Goal: Task Accomplishment & Management: Use online tool/utility

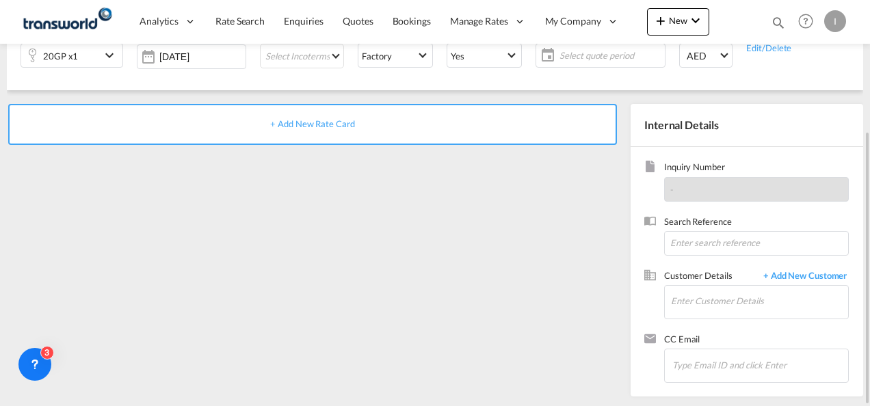
scroll to position [56, 0]
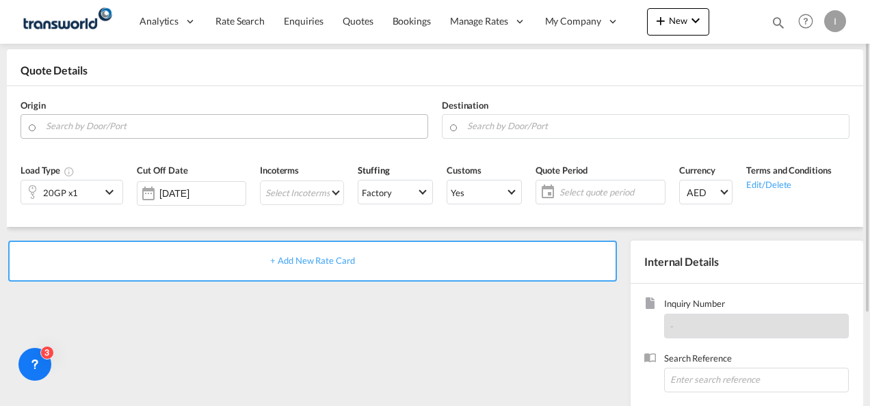
click at [116, 115] on input "Search by Door/Port" at bounding box center [233, 126] width 375 height 24
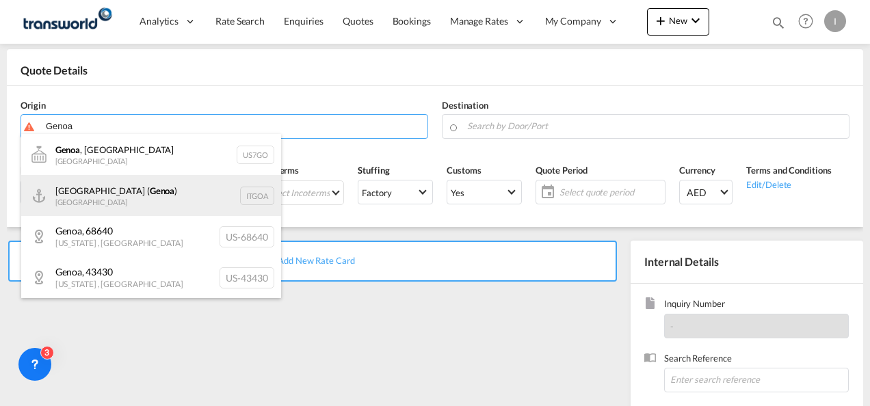
click at [100, 191] on div "[GEOGRAPHIC_DATA] ( [GEOGRAPHIC_DATA] ) [GEOGRAPHIC_DATA] ITGOA" at bounding box center [151, 195] width 260 height 41
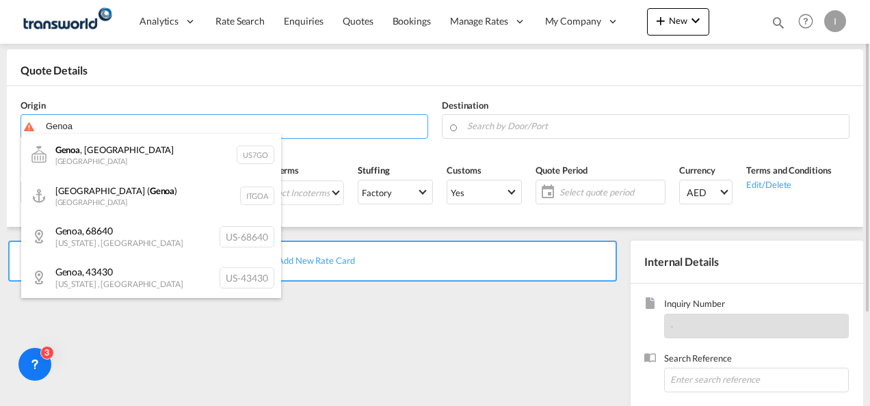
type input "[GEOGRAPHIC_DATA] ([GEOGRAPHIC_DATA]), [GEOGRAPHIC_DATA]"
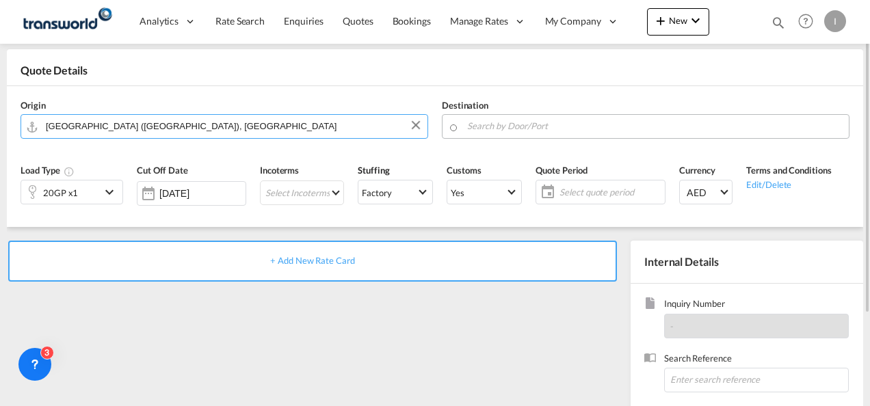
click at [492, 127] on input "Search by Door/Port" at bounding box center [654, 126] width 375 height 24
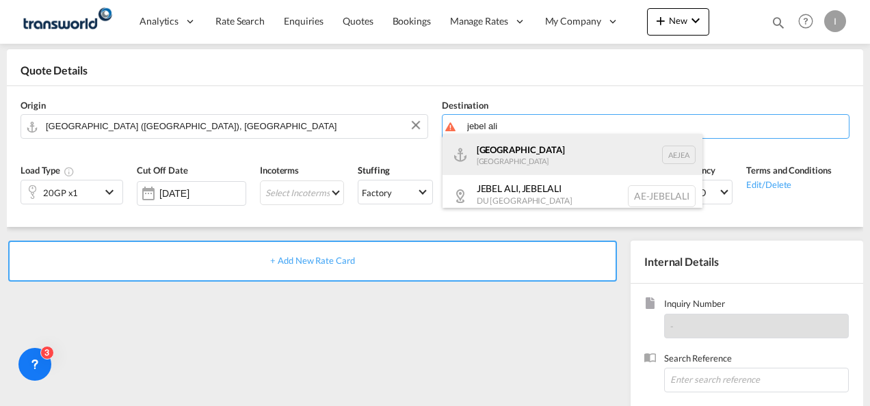
click at [485, 172] on div "[GEOGRAPHIC_DATA] [GEOGRAPHIC_DATA]" at bounding box center [572, 154] width 260 height 41
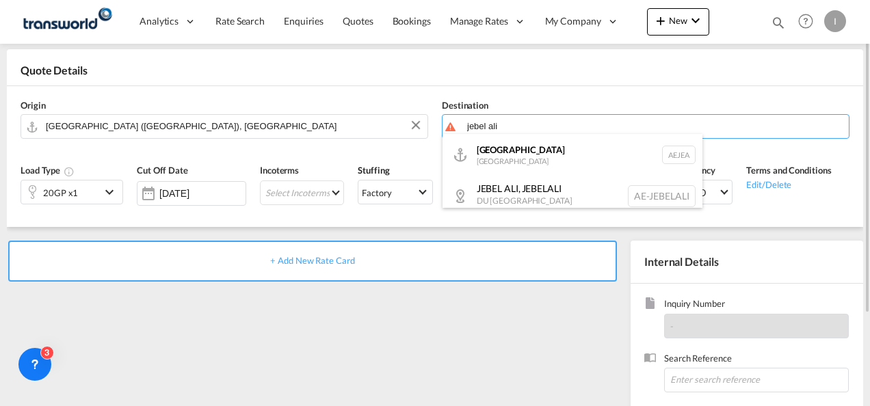
type input "[GEOGRAPHIC_DATA], [GEOGRAPHIC_DATA]"
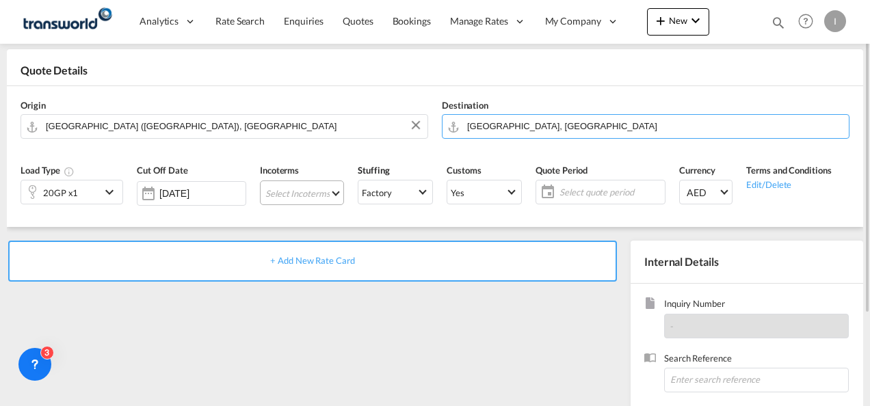
click at [295, 192] on md-select "Select Incoterms CFR - import Cost and Freight CIF - export Cost,Insurance and …" at bounding box center [302, 192] width 84 height 25
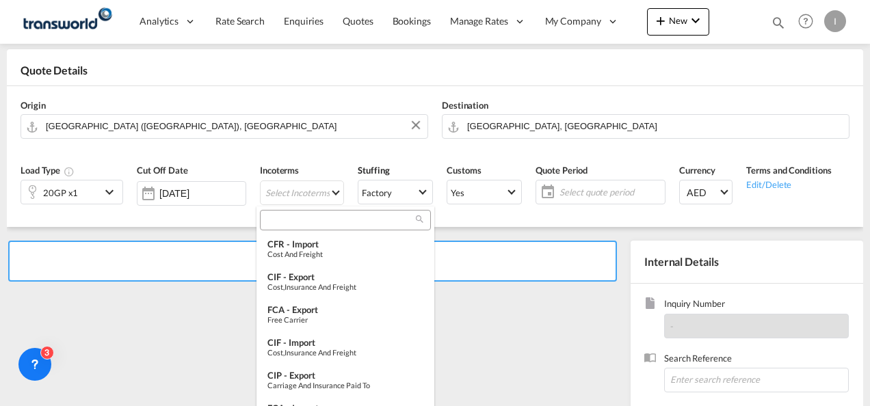
click at [286, 214] on input "search" at bounding box center [340, 220] width 152 height 12
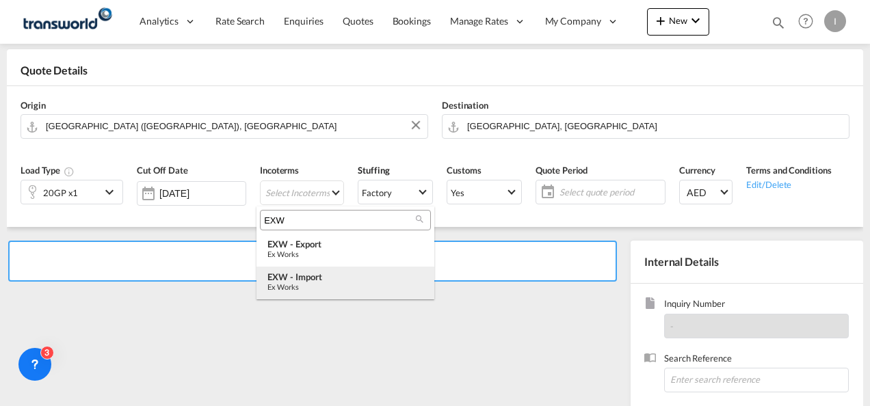
type input "EXW"
click at [302, 286] on div "Ex Works" at bounding box center [345, 286] width 156 height 9
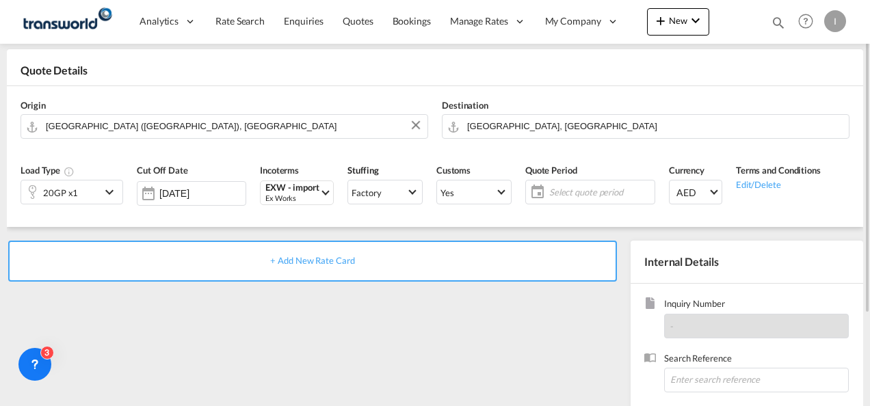
click at [567, 193] on span "Select quote period" at bounding box center [600, 192] width 102 height 12
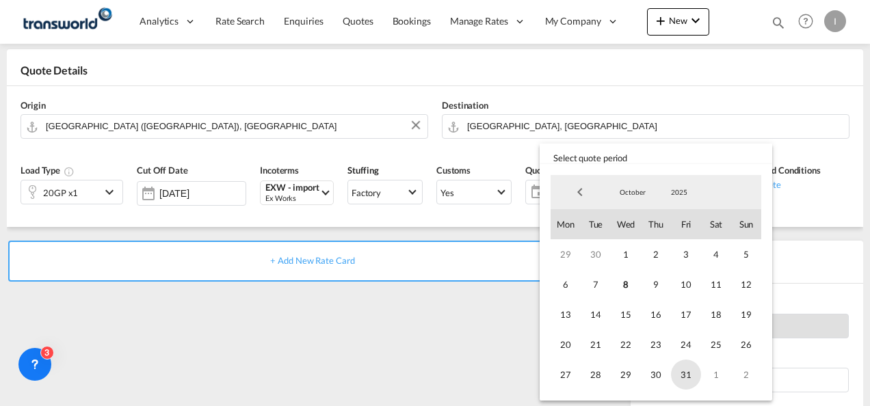
click at [684, 374] on span "31" at bounding box center [686, 375] width 30 height 30
click at [395, 310] on md-backdrop at bounding box center [435, 203] width 870 height 406
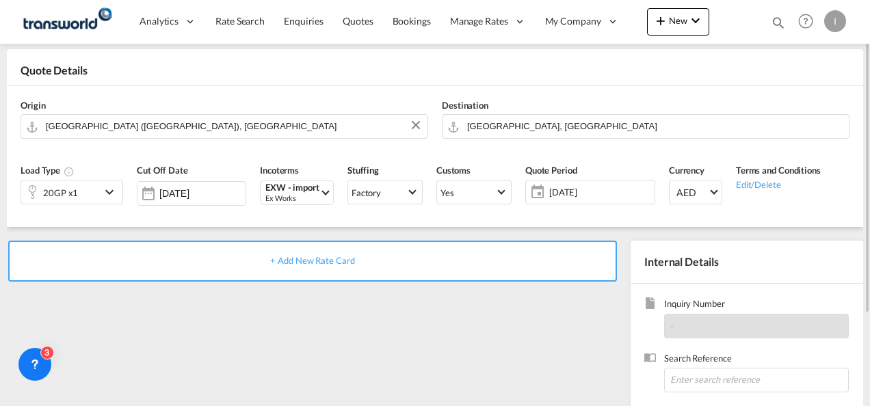
scroll to position [124, 0]
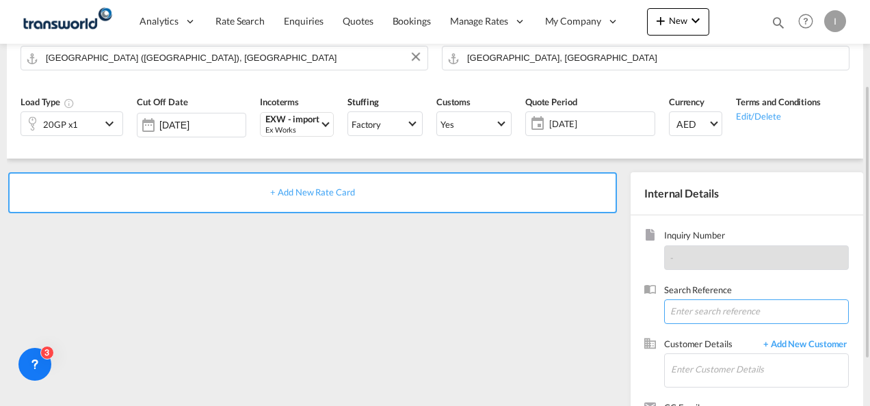
click at [677, 308] on input at bounding box center [756, 311] width 185 height 25
paste input "From Subject Received Size Categories [DEMOGRAPHIC_DATA] Kiran RE: Chemical Lin…"
drag, startPoint x: 747, startPoint y: 308, endPoint x: 872, endPoint y: 310, distance: 124.4
click at [869, 310] on html "Analytics Reports Dashboard Rate Search Enquiries Quotes" at bounding box center [435, 203] width 870 height 406
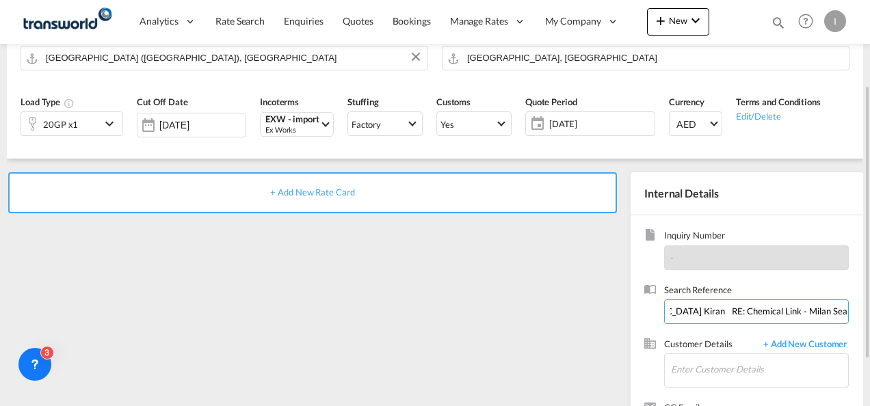
scroll to position [0, 0]
drag, startPoint x: 804, startPoint y: 307, endPoint x: 68, endPoint y: 276, distance: 736.2
click at [70, 278] on div "+ Add New Rate Card Internal Details Inquiry Number - Search Reference From Sub…" at bounding box center [435, 312] width 856 height 306
type input "TWI 21661"
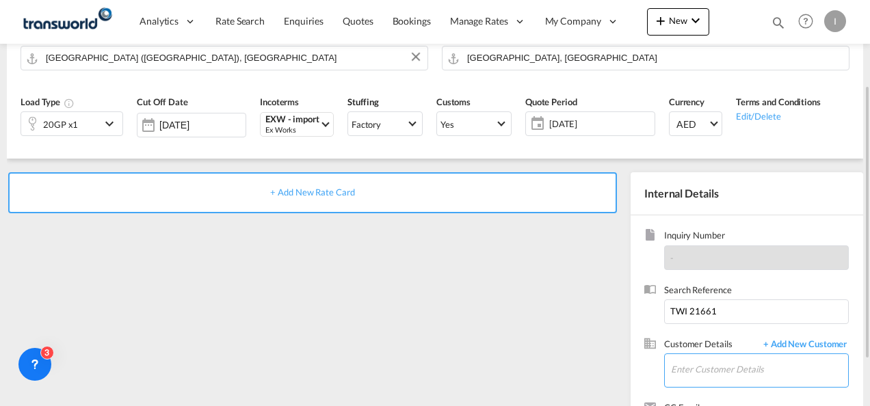
click at [699, 364] on input "Enter Customer Details" at bounding box center [759, 369] width 177 height 31
type input "B"
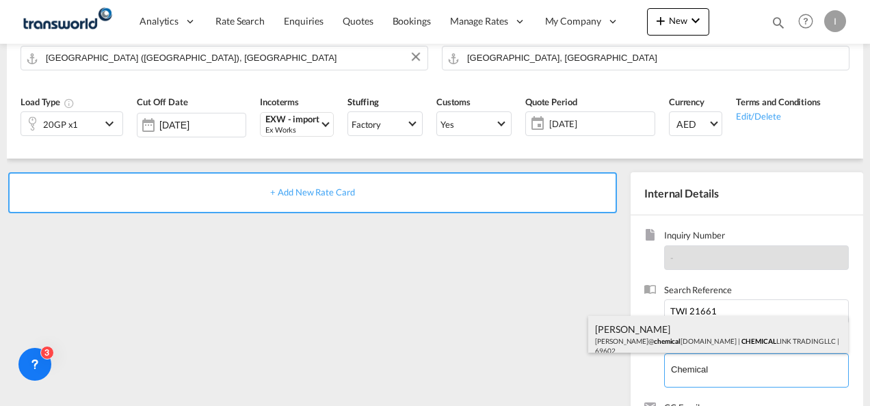
click at [665, 342] on div "[PERSON_NAME] [PERSON_NAME]@ chemical [DOMAIN_NAME] | CHEMICAL LINK TRADING LLC…" at bounding box center [718, 339] width 260 height 46
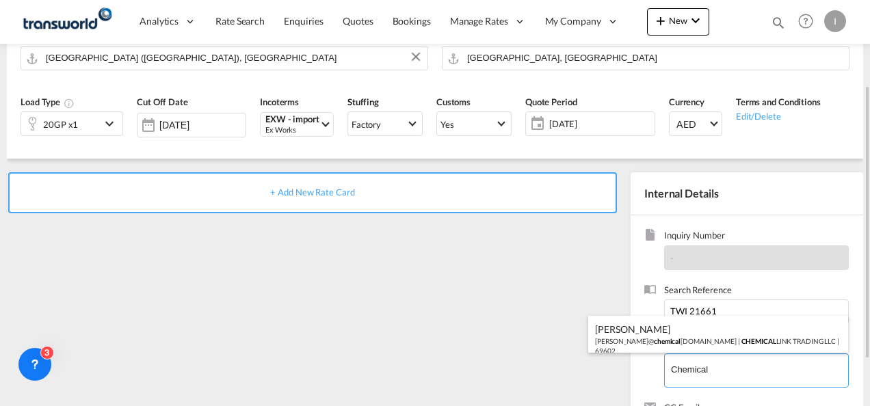
type input "CHEMICAL LINK TRADING LLC , [PERSON_NAME], [PERSON_NAME][EMAIL_ADDRESS][DOMAIN_…"
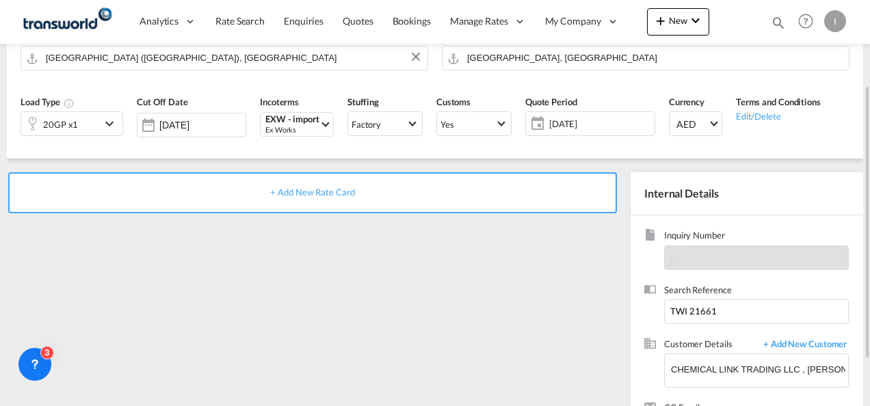
click at [345, 191] on span "+ Add New Rate Card" at bounding box center [312, 192] width 84 height 11
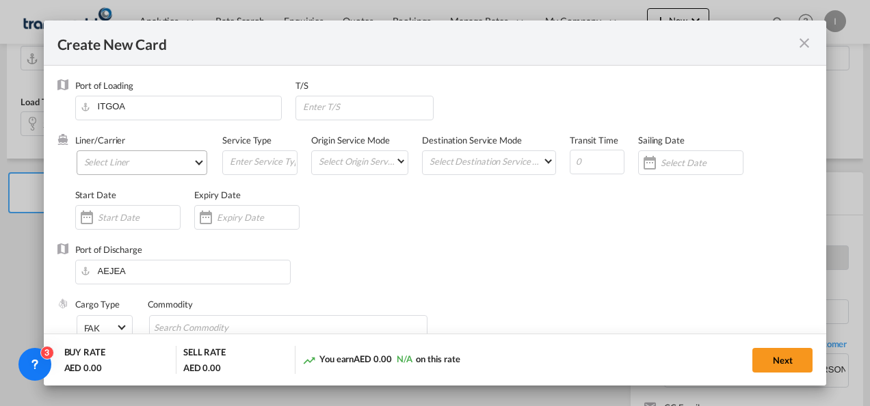
type input "Basic Ocean Freight"
select select "per equipment"
click at [178, 170] on md-select "Select Liner 2HM LOGISTICS D.O.O. / TDWC-CAPODISTRI 2HM LOGISTICS D.O.O. / TDWC…" at bounding box center [142, 162] width 131 height 25
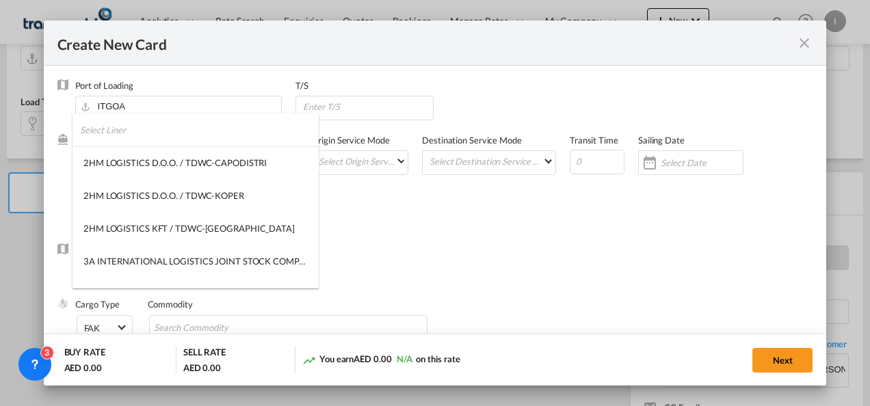
click at [135, 134] on input "search" at bounding box center [199, 129] width 239 height 33
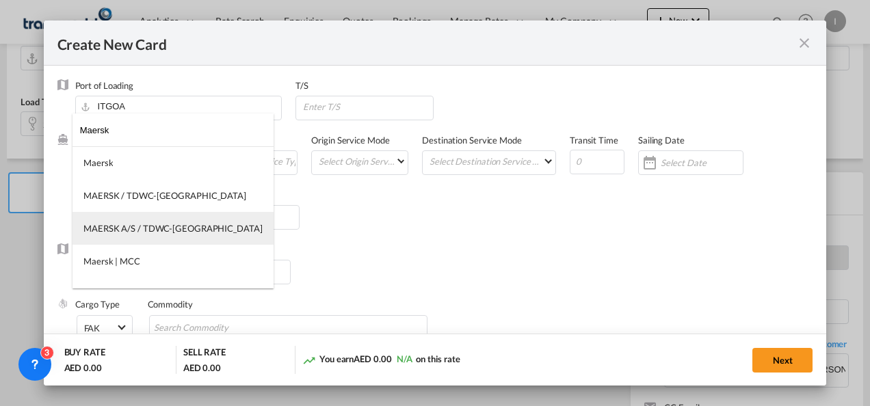
type input "Maersk"
click at [129, 226] on div "MAERSK A/S / TDWC-[GEOGRAPHIC_DATA]" at bounding box center [172, 228] width 179 height 12
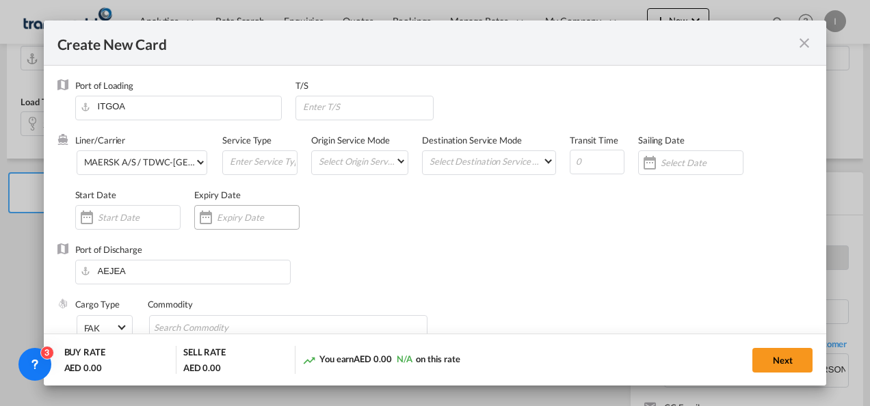
click at [240, 211] on div "Create New Card ..." at bounding box center [258, 217] width 82 height 12
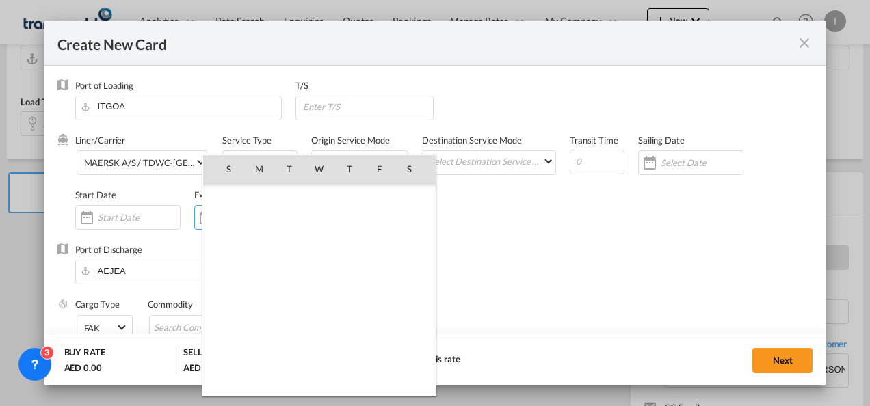
scroll to position [316842, 0]
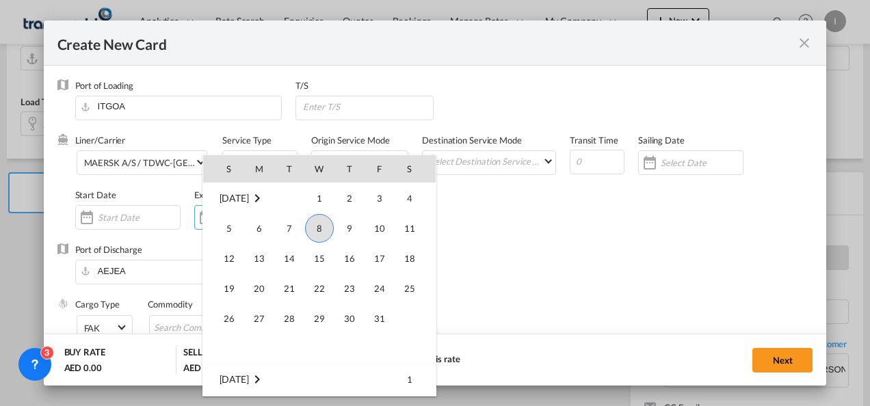
click at [380, 318] on span "31" at bounding box center [379, 318] width 27 height 27
type input "[DATE]"
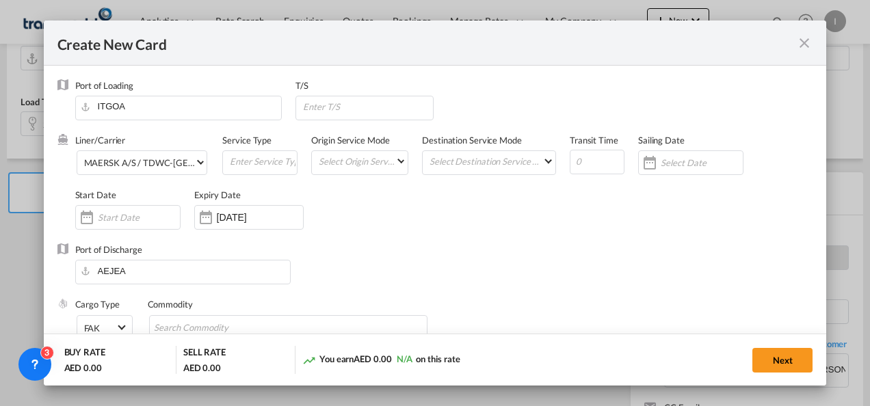
click at [329, 279] on div "Port of Discharge [GEOGRAPHIC_DATA]" at bounding box center [434, 270] width 755 height 55
click at [211, 315] on md-chips-wrap "Chips container with autocompletion. Enter the text area, type text to search, …" at bounding box center [288, 327] width 279 height 25
type input "General Cargo"
click at [420, 250] on div "Port of Discharge [GEOGRAPHIC_DATA]" at bounding box center [434, 270] width 755 height 55
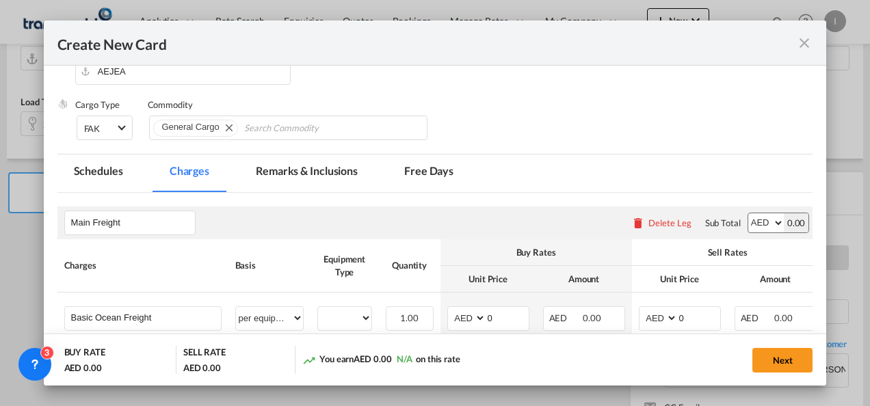
scroll to position [205, 0]
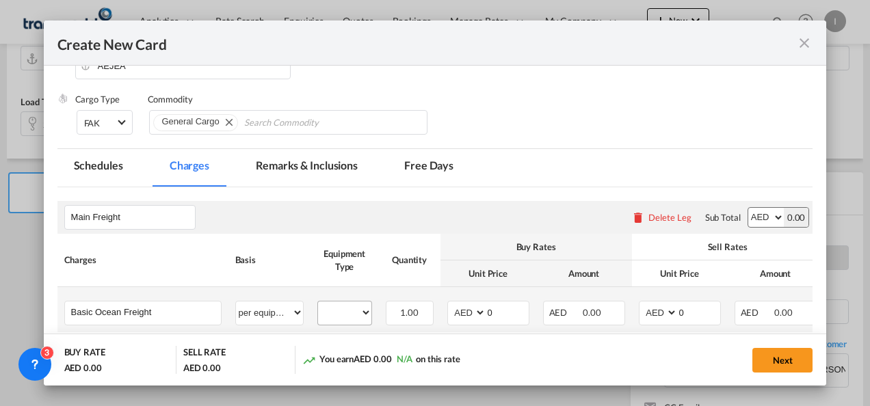
click at [325, 323] on div "20GP" at bounding box center [344, 313] width 55 height 25
click at [342, 311] on select "20GP" at bounding box center [344, 313] width 53 height 18
select select "20GP"
click at [318, 304] on select "20GP" at bounding box center [344, 313] width 53 height 18
drag, startPoint x: 489, startPoint y: 314, endPoint x: 473, endPoint y: 314, distance: 16.4
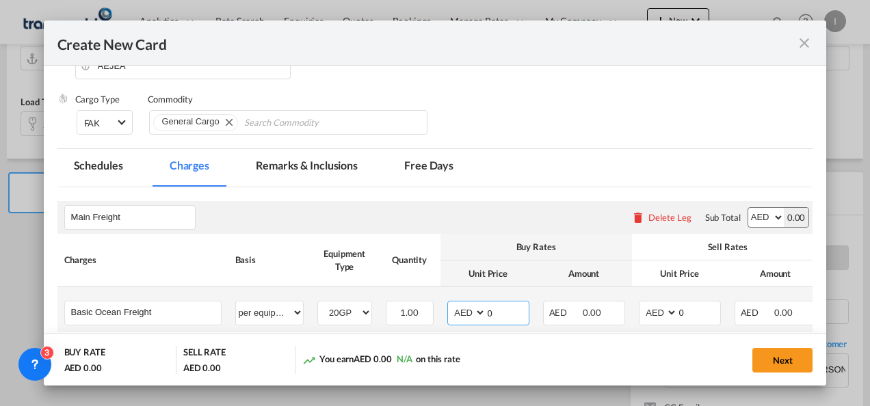
click at [473, 314] on md-input-container "AED AFN ALL AMD ANG AOA ARS AUD AWG AZN BAM BBD BDT BGN BHD BIF BMD BND BOB BRL…" at bounding box center [488, 313] width 82 height 25
type input "8"
type input "7500"
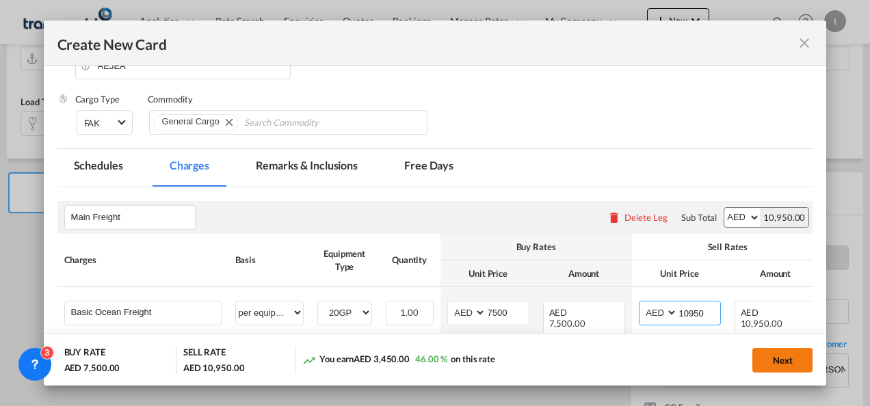
type input "10950"
click at [780, 358] on button "Next" at bounding box center [782, 360] width 60 height 25
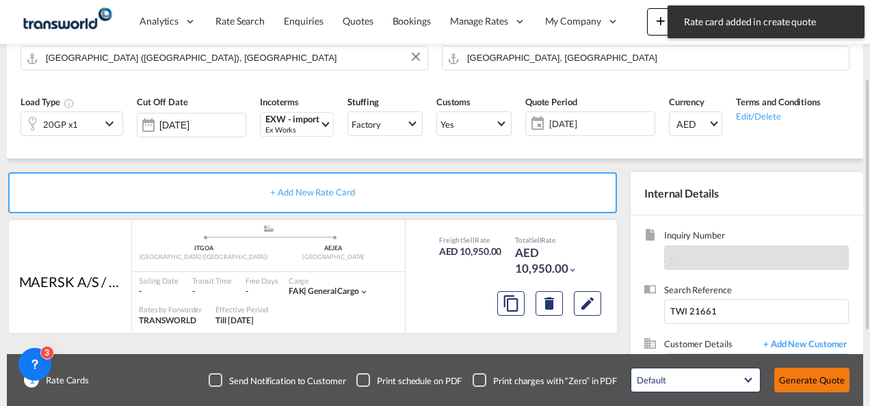
click at [807, 381] on button "Generate Quote" at bounding box center [811, 380] width 75 height 25
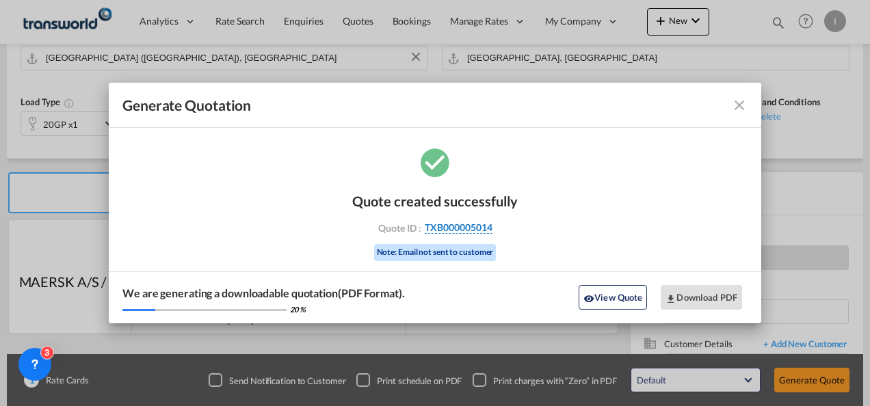
click at [442, 232] on span "TXB000005014" at bounding box center [459, 227] width 68 height 12
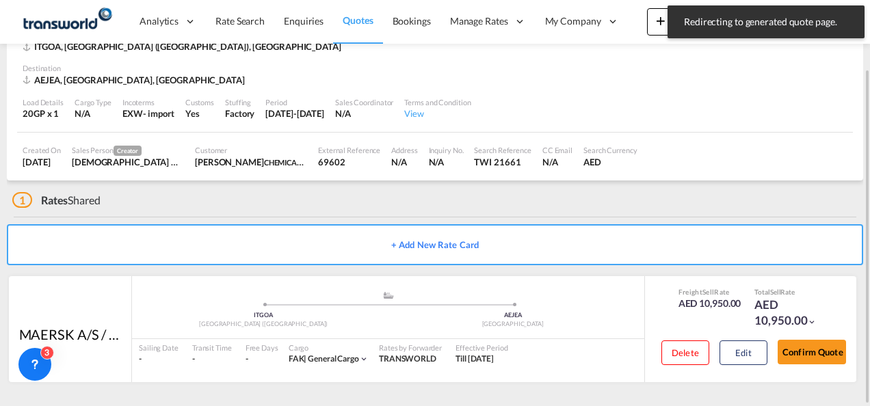
scroll to position [83, 0]
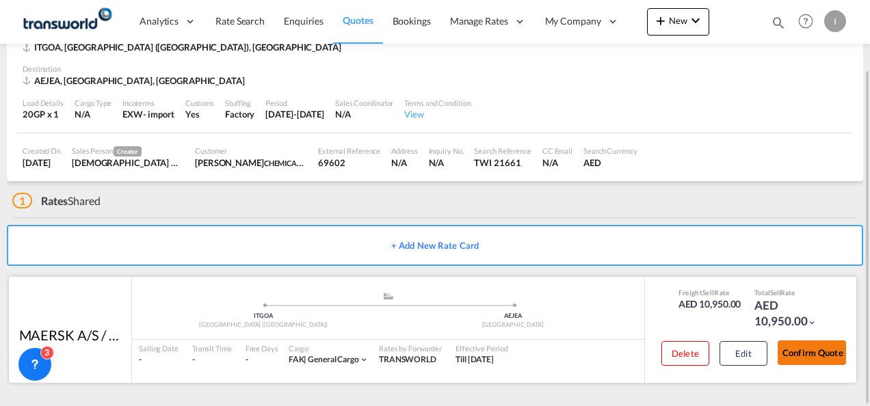
click at [796, 359] on button "Confirm Quote" at bounding box center [811, 352] width 68 height 25
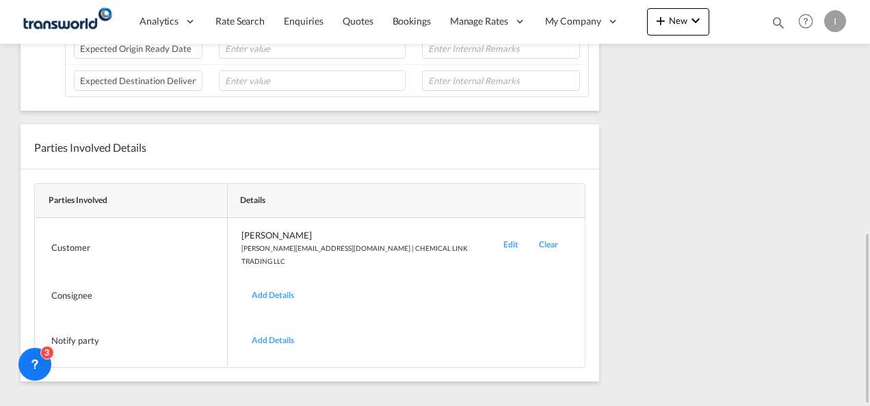
scroll to position [144, 0]
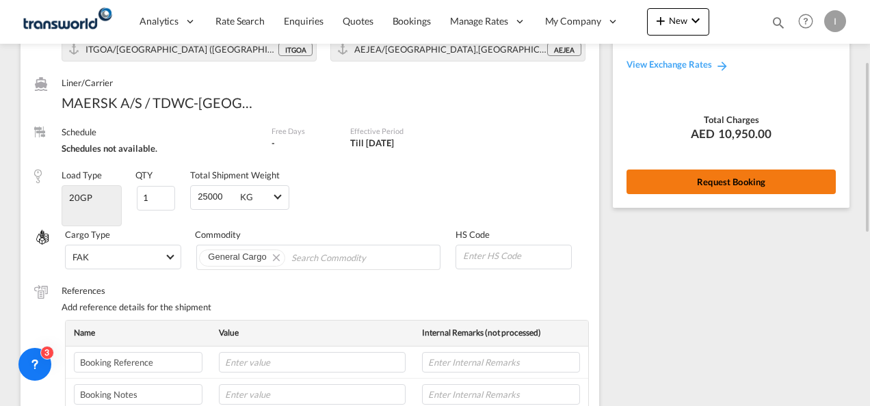
click at [705, 185] on button "Request Booking" at bounding box center [730, 182] width 209 height 25
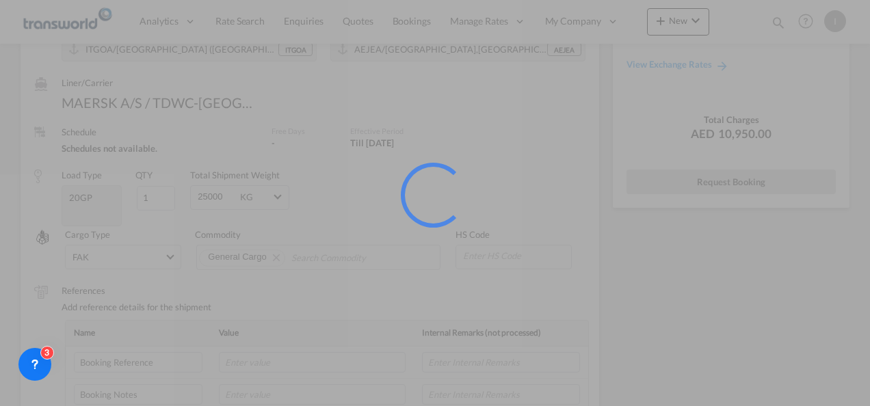
scroll to position [25, 0]
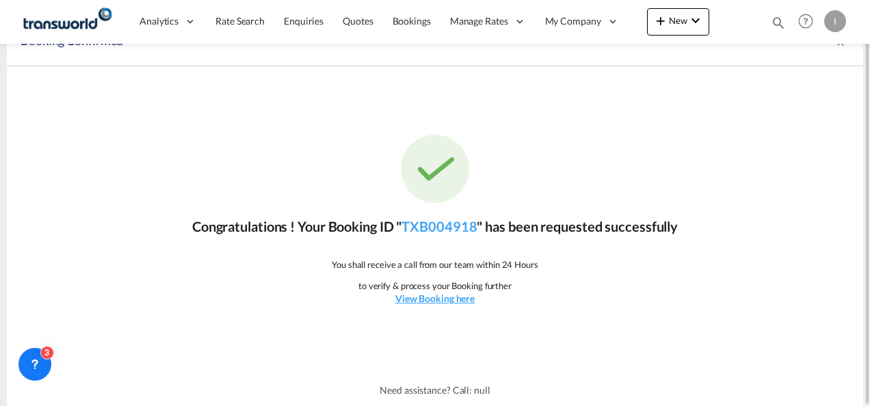
click at [451, 234] on p "Congratulations ! Your Booking ID " TXB004918 " has been requested successfully" at bounding box center [434, 226] width 485 height 19
click at [451, 228] on link "TXB004918" at bounding box center [438, 226] width 75 height 16
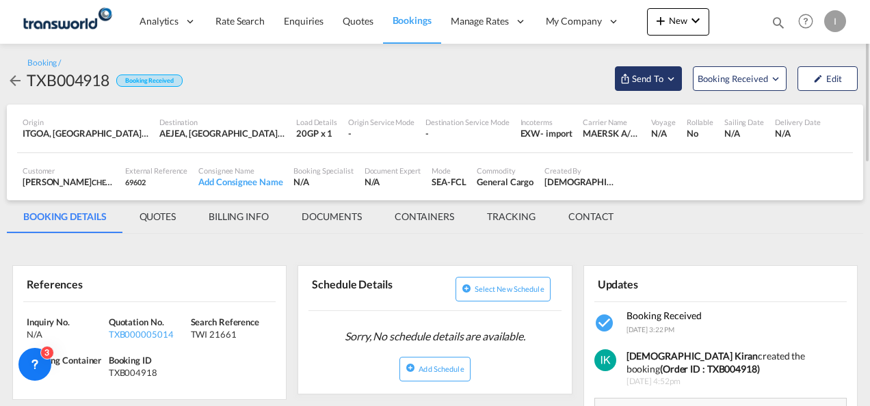
click at [643, 75] on span "Send To" at bounding box center [647, 79] width 34 height 14
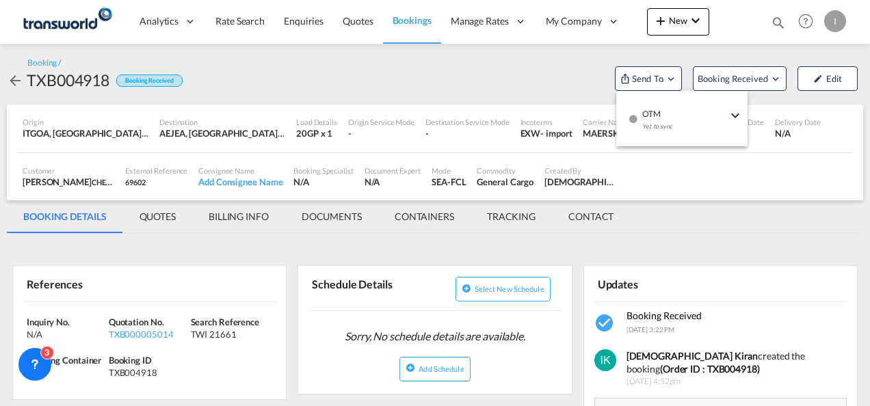
click at [646, 110] on span "OTM" at bounding box center [684, 109] width 85 height 12
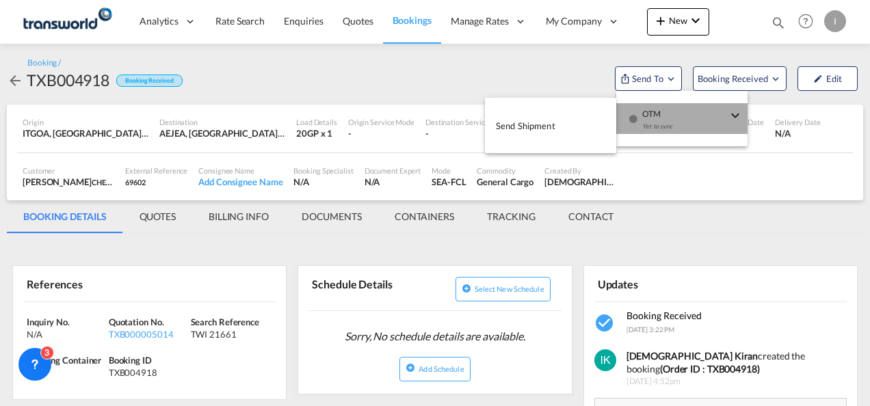
click at [617, 121] on button "OTM Yet to sync" at bounding box center [681, 118] width 131 height 31
click at [580, 131] on button "Send Shipment" at bounding box center [550, 125] width 131 height 31
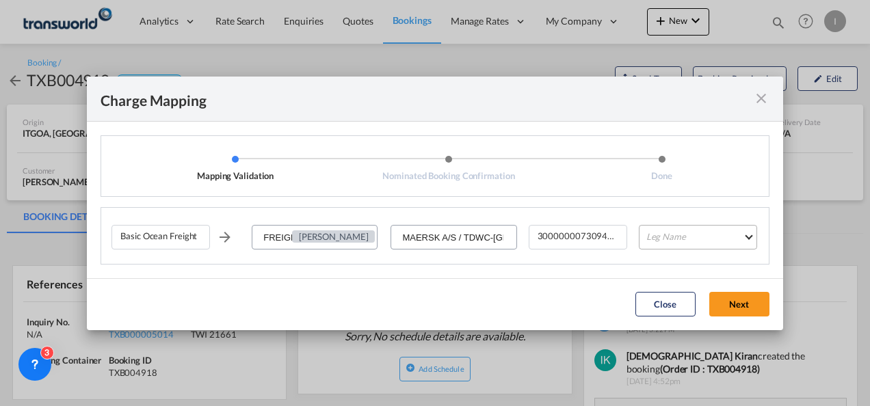
click at [654, 234] on md-select "Leg Name HANDLING ORIGIN VESSEL HANDLING DESTINATION OTHERS TL PICK UP CUSTOMS …" at bounding box center [697, 237] width 118 height 25
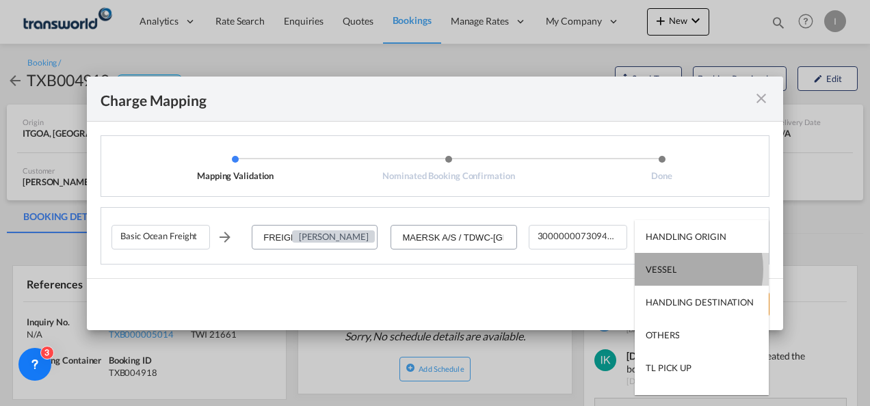
click at [665, 271] on div "VESSEL" at bounding box center [660, 269] width 31 height 12
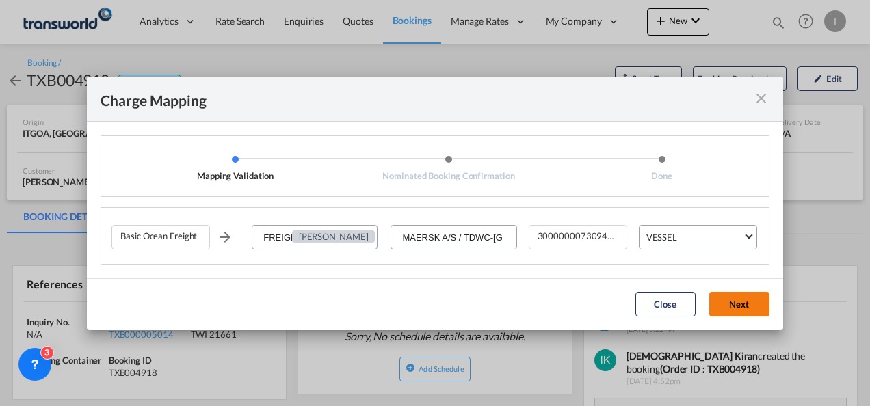
click at [741, 309] on button "Next" at bounding box center [739, 304] width 60 height 25
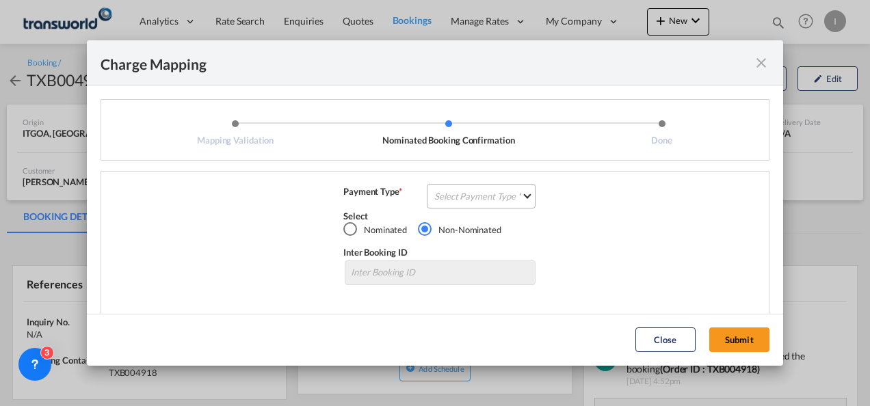
click at [475, 202] on md-select "Select Payment Type COLLECT PREPAID" at bounding box center [481, 196] width 109 height 25
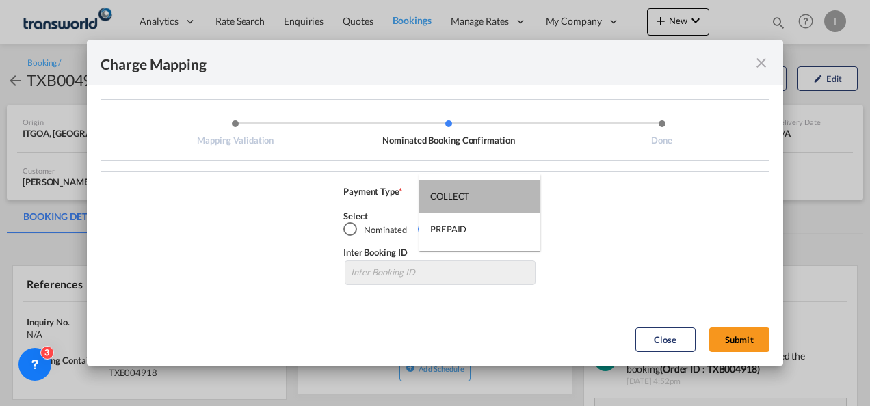
click at [475, 202] on md-option "COLLECT" at bounding box center [479, 196] width 121 height 33
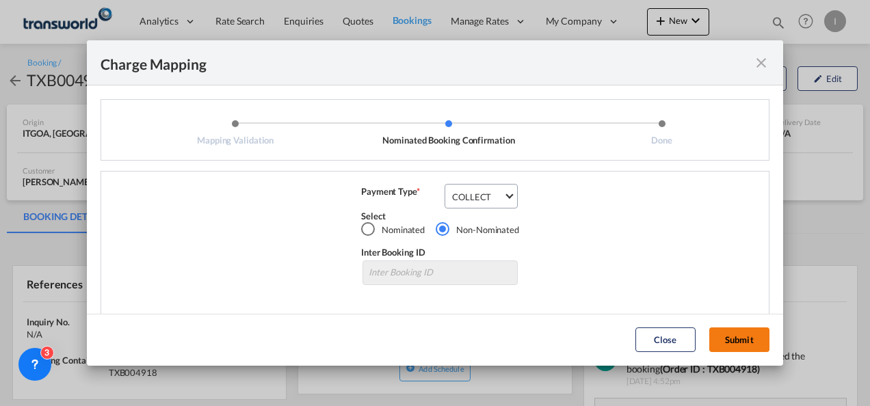
click at [723, 328] on button "Submit" at bounding box center [739, 339] width 60 height 25
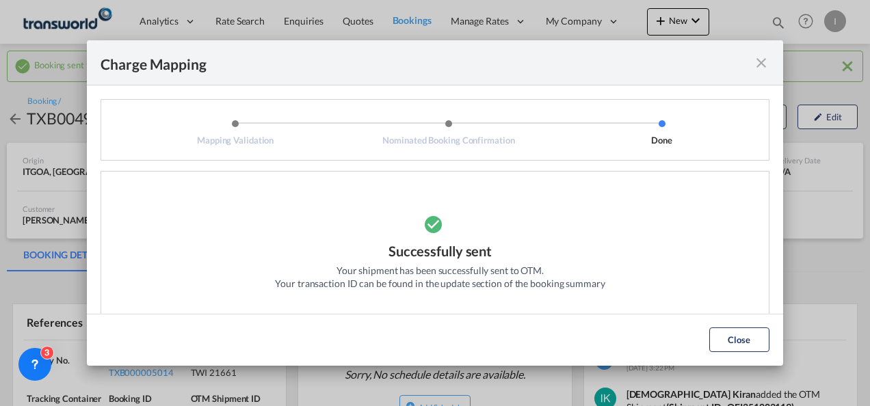
click at [776, 350] on md-dialog-actions "Close" at bounding box center [435, 340] width 696 height 52
click at [751, 344] on button "Close" at bounding box center [739, 339] width 60 height 25
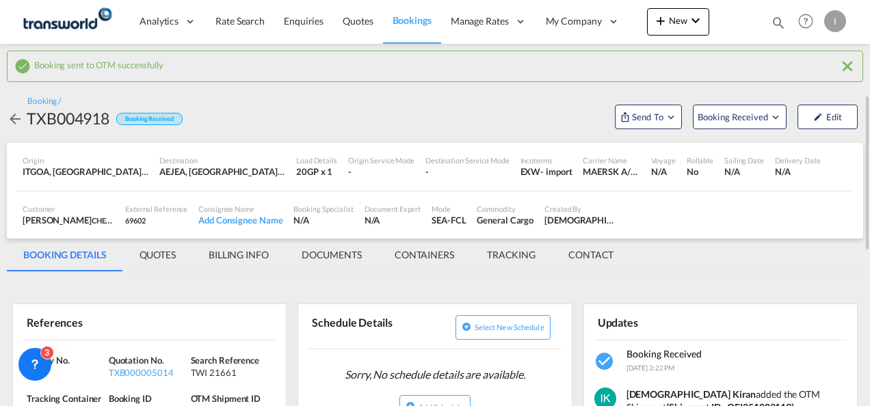
scroll to position [68, 0]
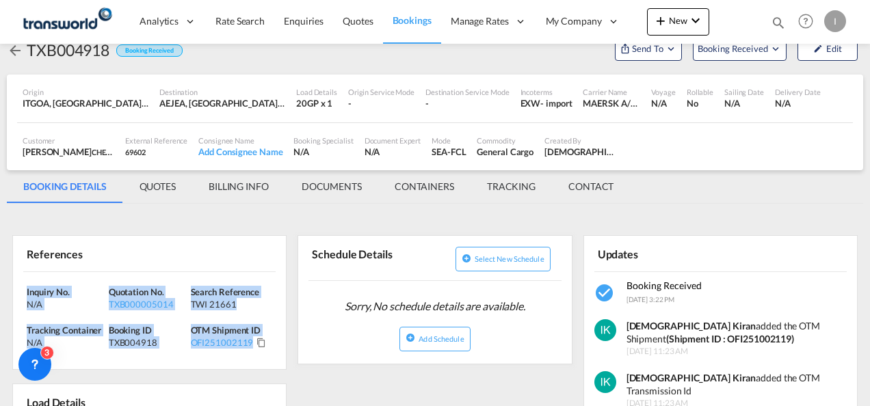
drag, startPoint x: 260, startPoint y: 339, endPoint x: -3, endPoint y: 286, distance: 268.5
click at [0, 286] on html "Analytics Reports Dashboard Rate Search Enquiries Quotes" at bounding box center [435, 203] width 870 height 406
copy div "Inquiry No. N/A Quotation No. TXB000005014 Search Reference TWI 21661 Tracking …"
